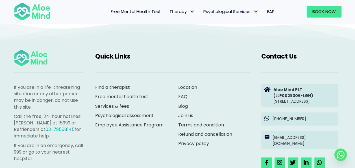
scroll to position [1622, 0]
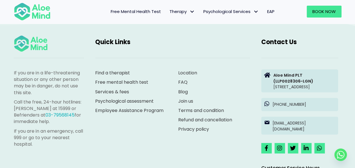
click at [150, 9] on span "Free Mental Health Test" at bounding box center [136, 11] width 50 height 6
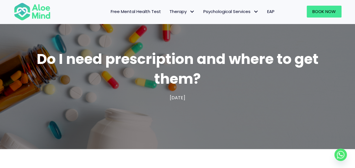
scroll to position [0, 0]
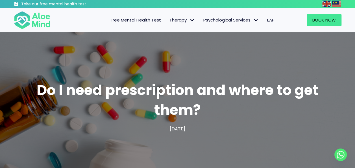
click at [146, 20] on span "Free Mental Health Test" at bounding box center [136, 20] width 50 height 6
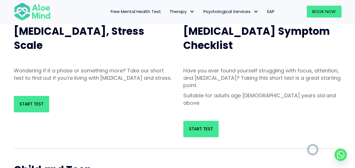
scroll to position [70, 0]
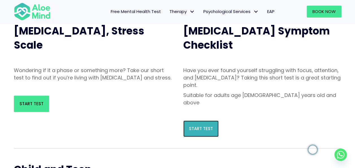
click at [206, 126] on span "Start Test" at bounding box center [201, 129] width 24 height 6
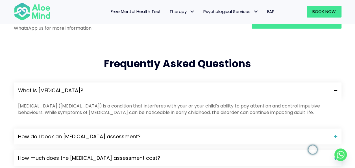
scroll to position [548, 0]
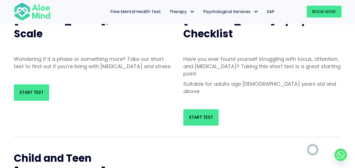
scroll to position [83, 0]
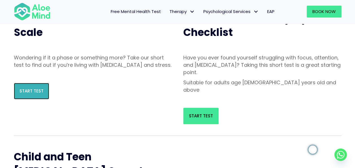
click at [41, 94] on span "Start Test" at bounding box center [32, 91] width 24 height 6
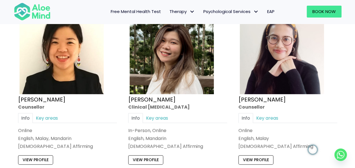
scroll to position [944, 0]
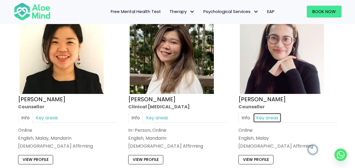
click at [267, 116] on link "Key areas" at bounding box center [267, 118] width 28 height 10
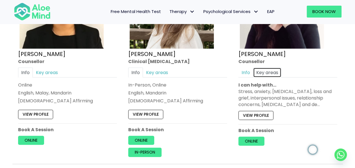
scroll to position [996, 0]
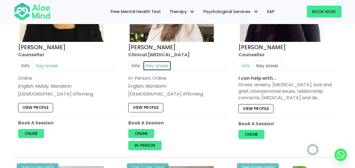
click at [160, 62] on link "Key areas" at bounding box center [157, 66] width 28 height 10
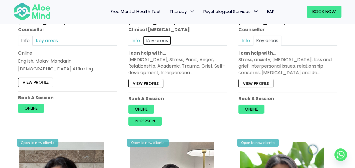
scroll to position [1021, 0]
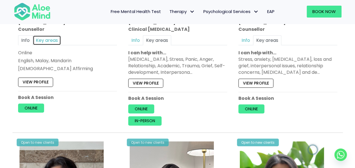
click at [55, 38] on link "Key areas" at bounding box center [47, 40] width 28 height 10
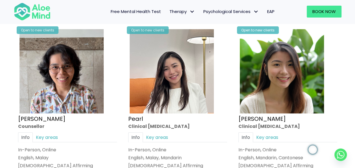
scroll to position [1134, 0]
click at [49, 141] on div "Info Key areas In-Person, Online English, Malay LGBTQ Affirming I can help with…" at bounding box center [67, 150] width 99 height 37
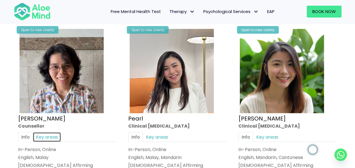
click at [50, 136] on link "Key areas" at bounding box center [47, 137] width 28 height 10
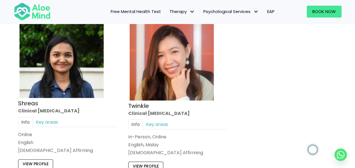
scroll to position [2403, 0]
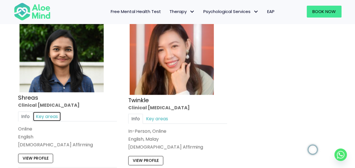
click at [49, 111] on link "Key areas" at bounding box center [47, 116] width 28 height 10
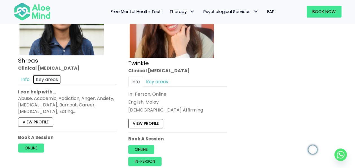
scroll to position [2441, 0]
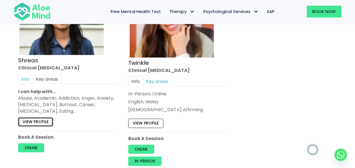
click at [48, 117] on link "View profile" at bounding box center [35, 121] width 35 height 9
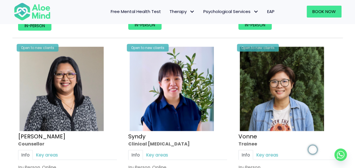
scroll to position [1325, 0]
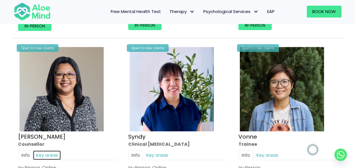
click at [48, 151] on link "Key areas" at bounding box center [47, 155] width 28 height 10
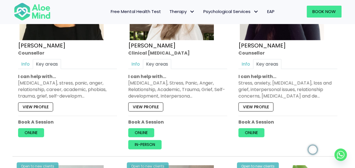
scroll to position [1003, 0]
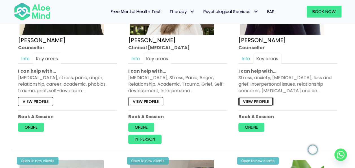
click at [261, 100] on link "View profile" at bounding box center [256, 101] width 35 height 9
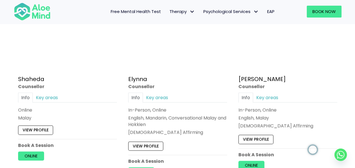
scroll to position [542, 0]
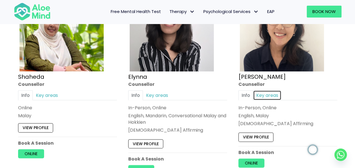
click at [270, 95] on link "Key areas" at bounding box center [267, 95] width 28 height 10
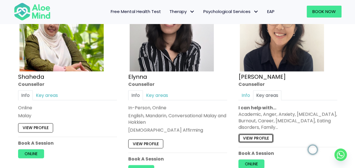
click at [262, 136] on link "View profile" at bounding box center [256, 138] width 35 height 9
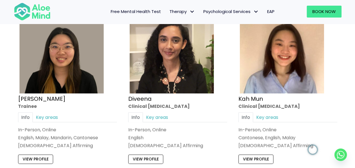
scroll to position [312, 0]
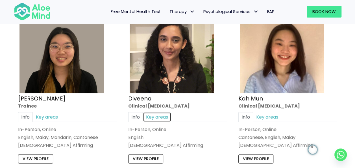
click at [159, 118] on link "Key areas" at bounding box center [157, 117] width 28 height 10
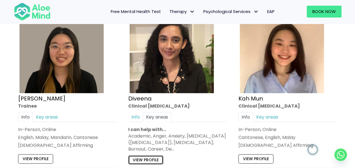
click at [153, 159] on link "View profile" at bounding box center [145, 159] width 35 height 9
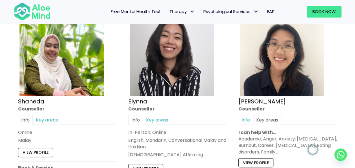
scroll to position [520, 0]
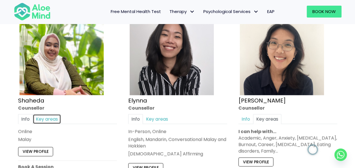
click at [52, 114] on link "Key areas" at bounding box center [47, 119] width 28 height 10
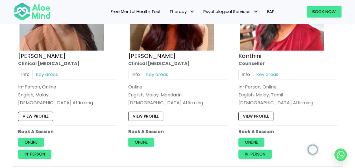
scroll to position [780, 0]
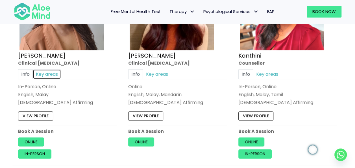
click at [49, 76] on link "Key areas" at bounding box center [47, 74] width 28 height 10
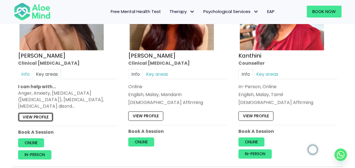
click at [38, 113] on link "View profile" at bounding box center [35, 117] width 35 height 9
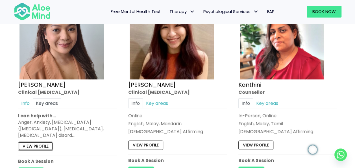
scroll to position [750, 0]
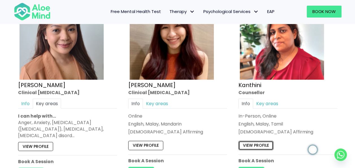
click at [256, 144] on link "View profile" at bounding box center [256, 145] width 35 height 9
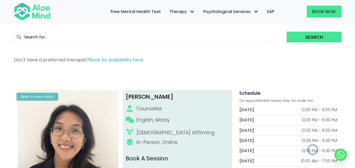
scroll to position [12, 0]
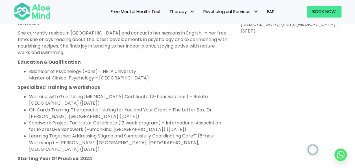
scroll to position [358, 0]
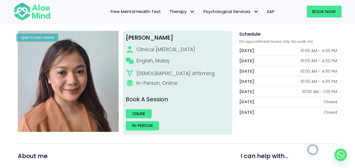
scroll to position [73, 0]
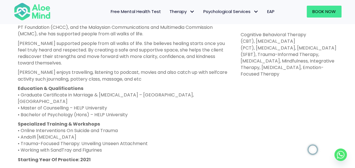
scroll to position [310, 0]
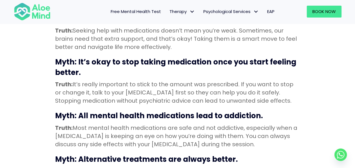
scroll to position [1154, 0]
